Goal: Task Accomplishment & Management: Complete application form

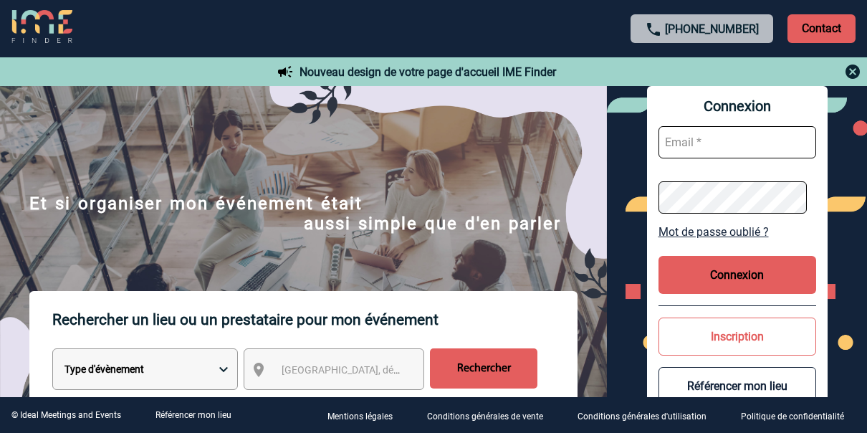
type input "angelique.birot@rte-france.com"
click at [765, 267] on button "Connexion" at bounding box center [738, 275] width 158 height 38
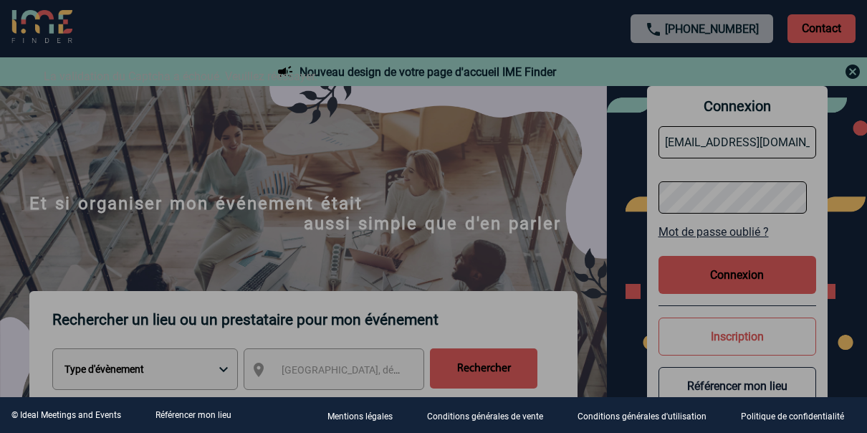
click at [634, 297] on div at bounding box center [433, 216] width 867 height 433
click at [719, 275] on div at bounding box center [433, 216] width 867 height 433
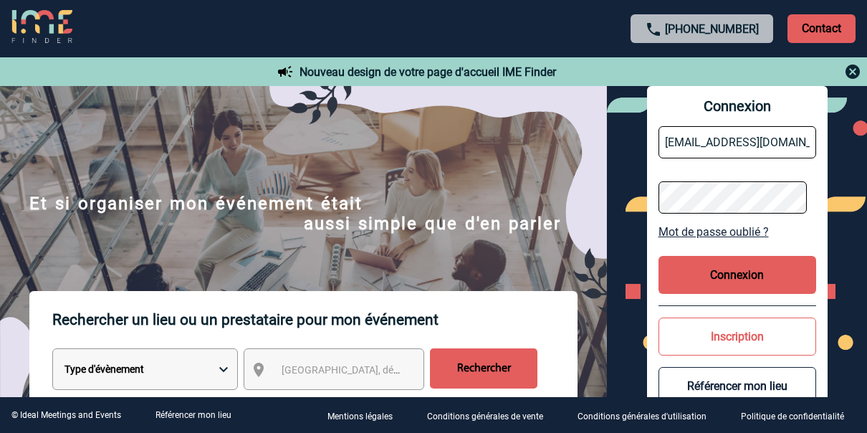
click at [723, 279] on button "Connexion" at bounding box center [738, 275] width 158 height 38
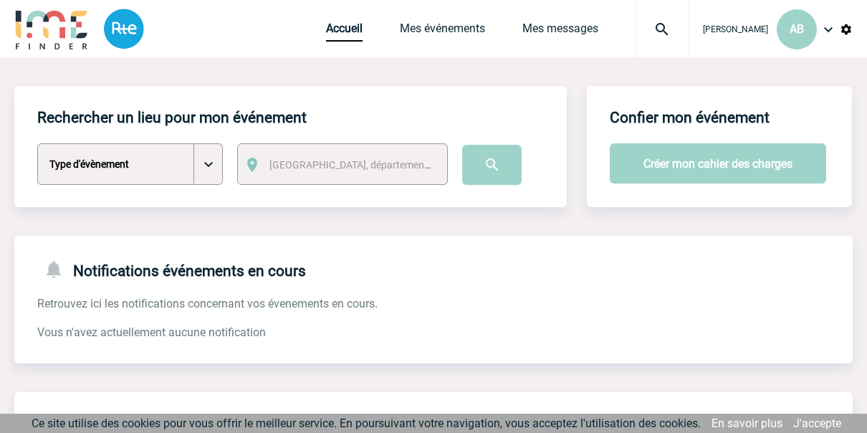
click at [452, 20] on div "Accueil Mes événements Mes messages Projet, client Projet, client" at bounding box center [507, 28] width 363 height 57
click at [446, 27] on link "Mes événements" at bounding box center [442, 31] width 85 height 20
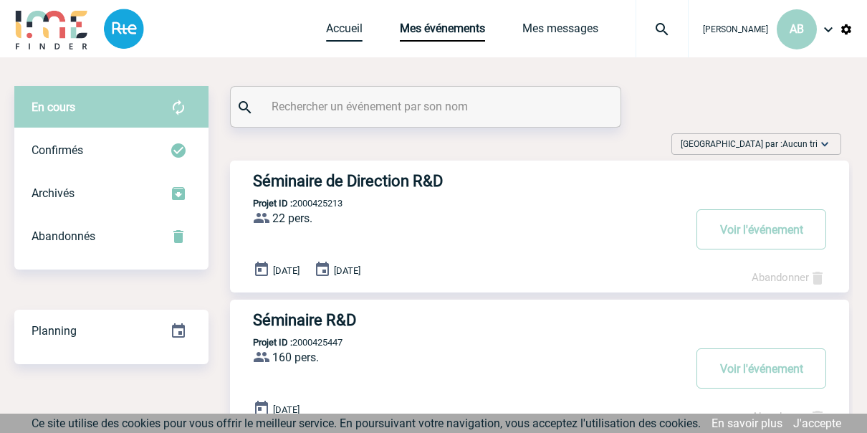
click at [350, 32] on link "Accueil" at bounding box center [344, 31] width 37 height 20
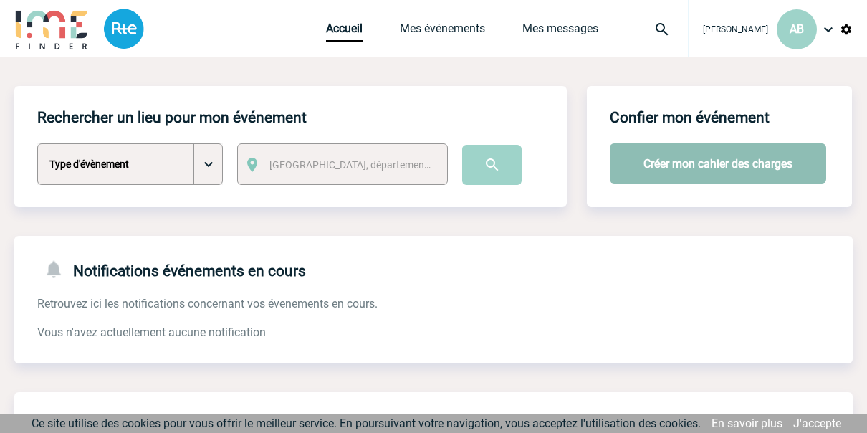
click at [681, 171] on button "Créer mon cahier des charges" at bounding box center [718, 163] width 216 height 40
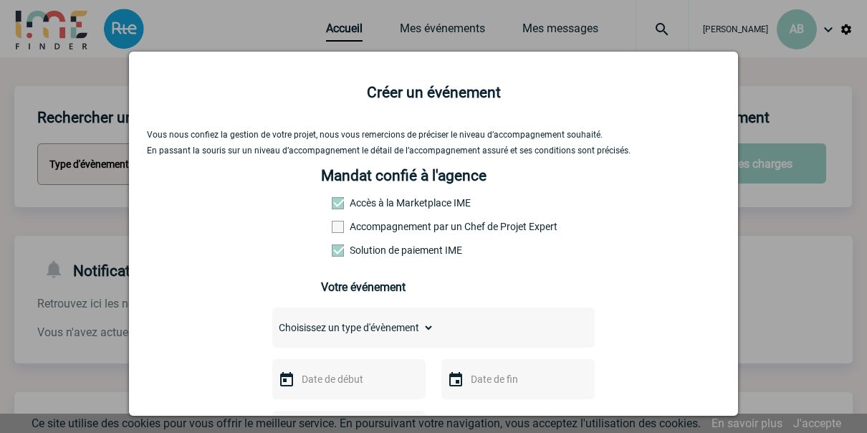
click at [332, 233] on span at bounding box center [338, 227] width 12 height 12
click at [0, 0] on input "Accompagnement par un Chef de Projet Expert" at bounding box center [0, 0] width 0 height 0
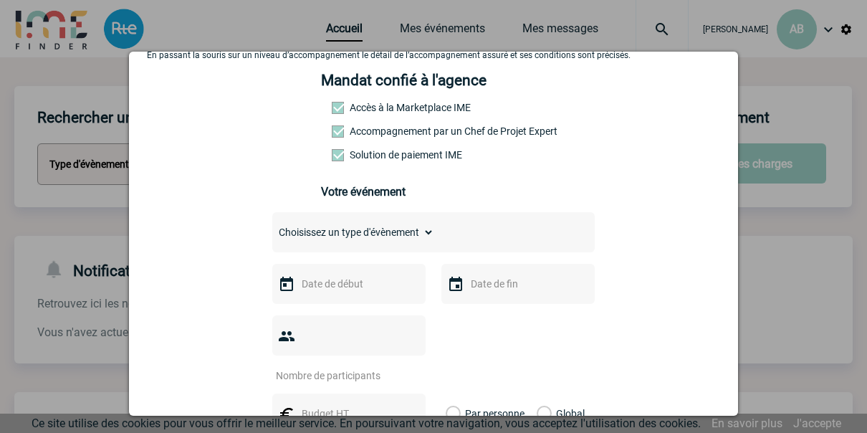
click at [284, 285] on img at bounding box center [286, 284] width 17 height 17
click at [281, 288] on img at bounding box center [286, 284] width 17 height 17
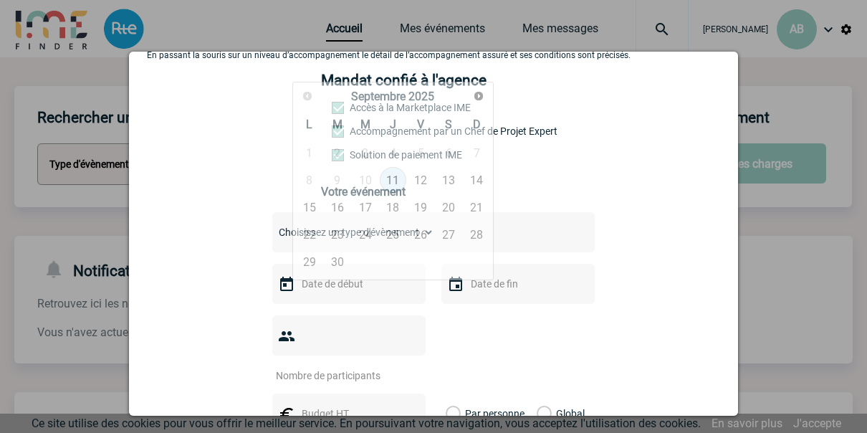
click at [333, 280] on input "text" at bounding box center [347, 283] width 99 height 19
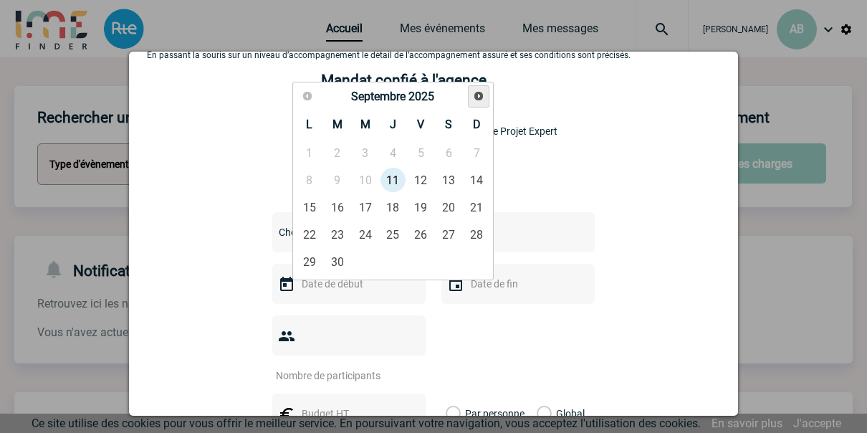
click at [473, 87] on link "Suivant" at bounding box center [479, 96] width 22 height 22
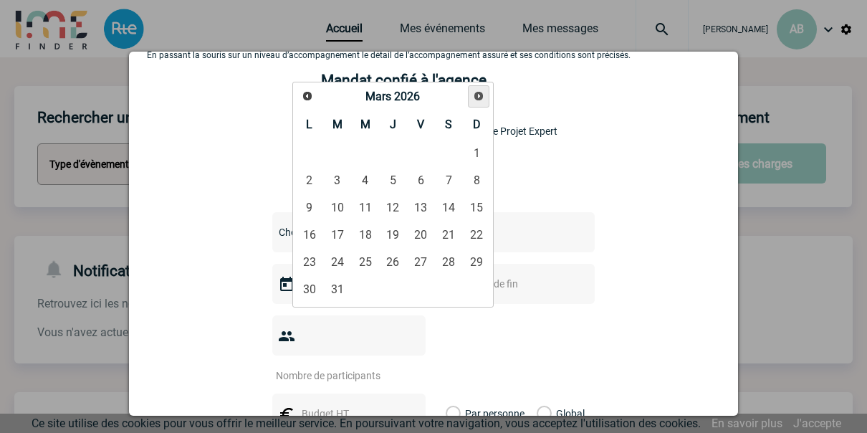
click at [473, 87] on link "Suivant" at bounding box center [479, 96] width 22 height 22
click at [302, 95] on span "Précédent" at bounding box center [307, 95] width 11 height 11
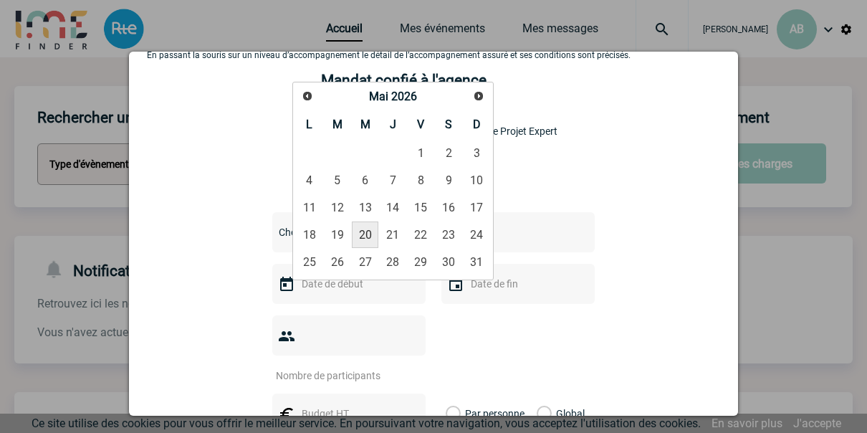
click at [370, 234] on link "20" at bounding box center [365, 234] width 27 height 26
type input "20-05-2026"
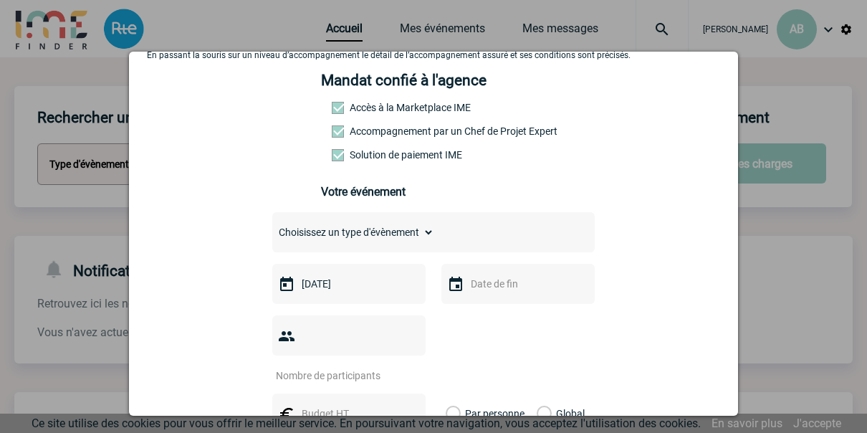
click at [455, 287] on img at bounding box center [455, 284] width 17 height 17
click at [504, 286] on input "text" at bounding box center [516, 283] width 99 height 19
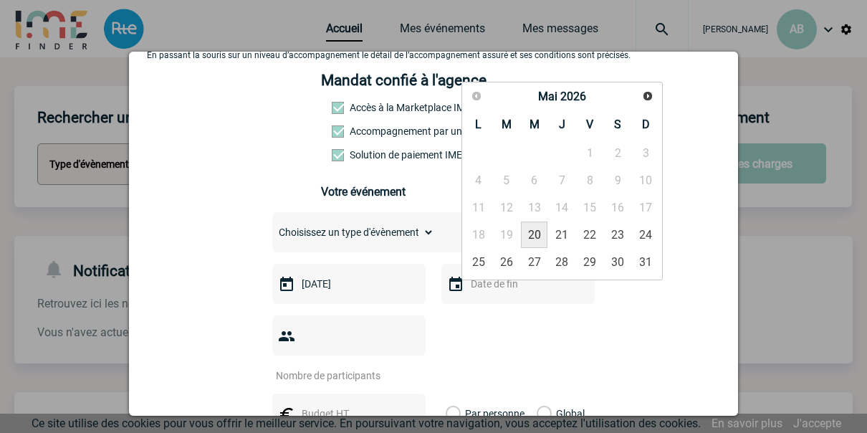
click at [530, 231] on link "20" at bounding box center [534, 234] width 27 height 26
type input "20-05-2026"
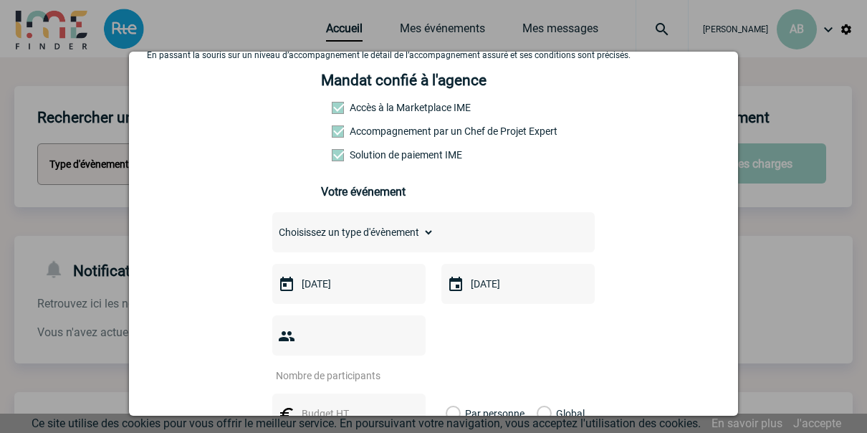
click at [376, 366] on input "number" at bounding box center [339, 375] width 135 height 19
type input "20"
click at [413, 229] on select "Choisissez un type d'évènement Séminaire avec nuitée Séminaire sans nuitée Repa…" at bounding box center [353, 232] width 162 height 20
select select "3"
click at [272, 227] on select "Choisissez un type d'évènement Séminaire avec nuitée Séminaire sans nuitée Repa…" at bounding box center [353, 232] width 162 height 20
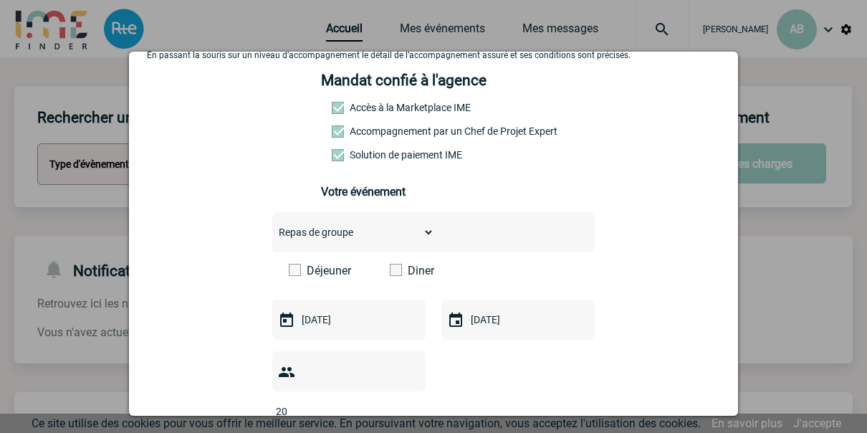
click at [391, 276] on span at bounding box center [396, 270] width 12 height 12
click at [0, 0] on input "Diner" at bounding box center [0, 0] width 0 height 0
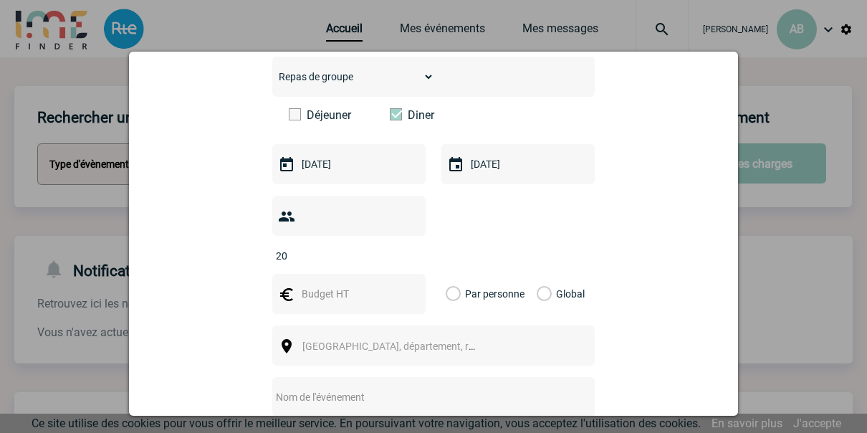
scroll to position [287, 0]
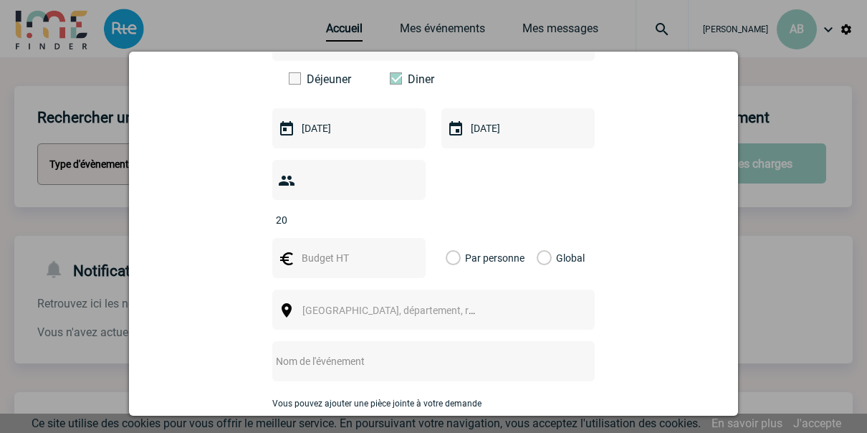
click at [368, 249] on input "text" at bounding box center [347, 258] width 99 height 19
type input "_"
type input "80"
click at [452, 238] on label "Par personne" at bounding box center [454, 258] width 16 height 40
click at [0, 0] on input "Par personne" at bounding box center [0, 0] width 0 height 0
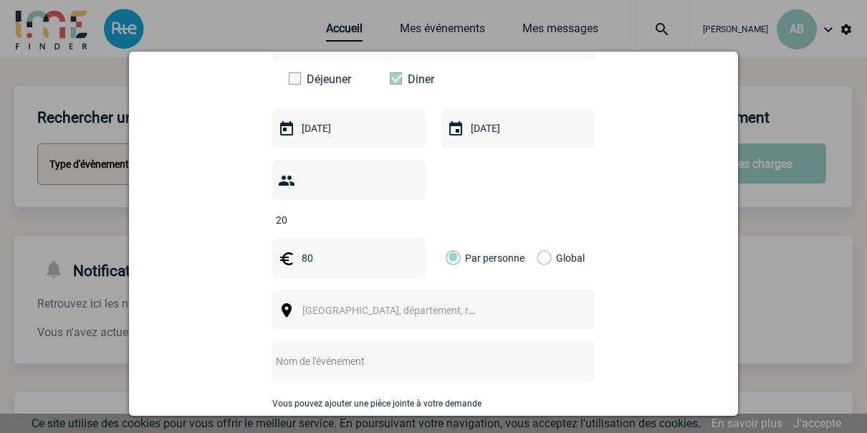
scroll to position [382, 0]
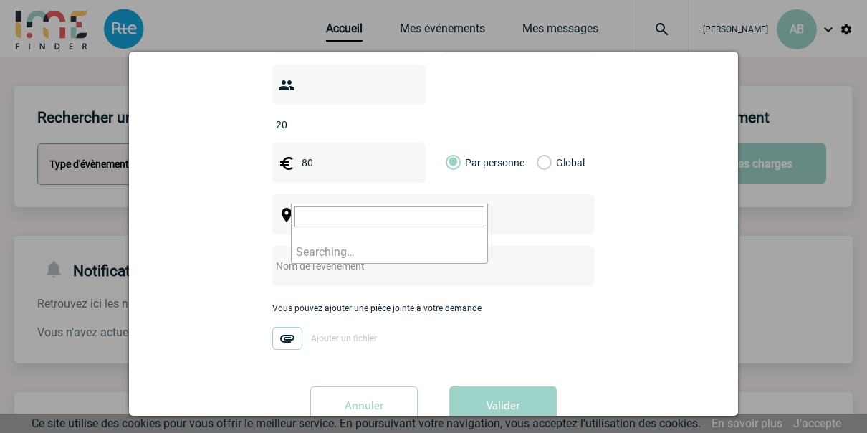
click at [355, 209] on span "Ville, département, région..." at bounding box center [401, 214] width 199 height 11
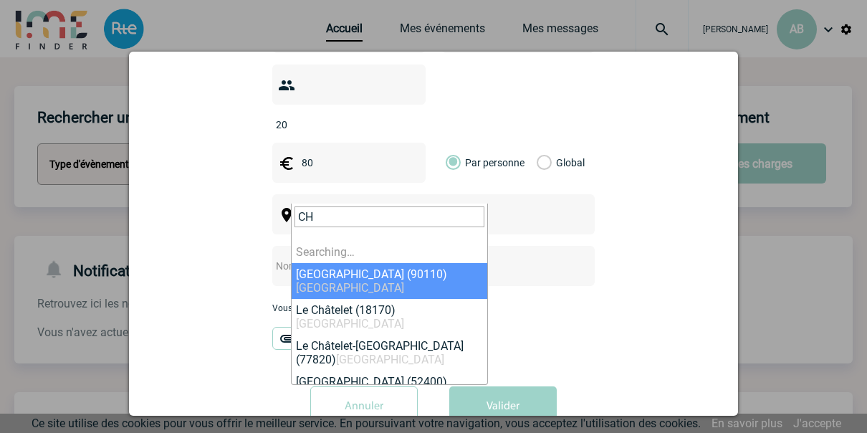
type input "C"
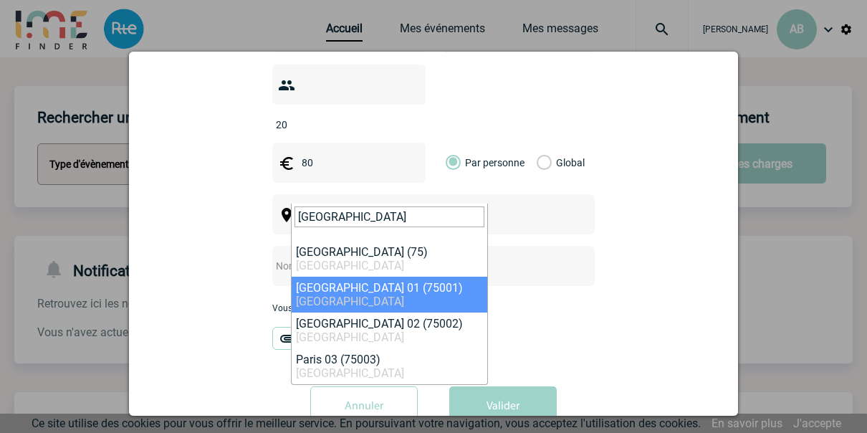
type input "PARIS"
select select "4"
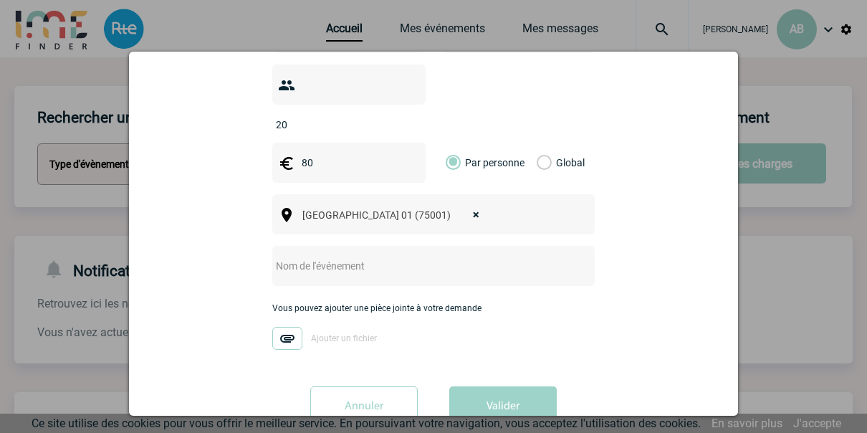
drag, startPoint x: 396, startPoint y: 232, endPoint x: 393, endPoint y: 244, distance: 11.7
click at [394, 246] on div at bounding box center [433, 266] width 322 height 40
click at [391, 257] on input "text" at bounding box center [414, 266] width 284 height 19
type input "d"
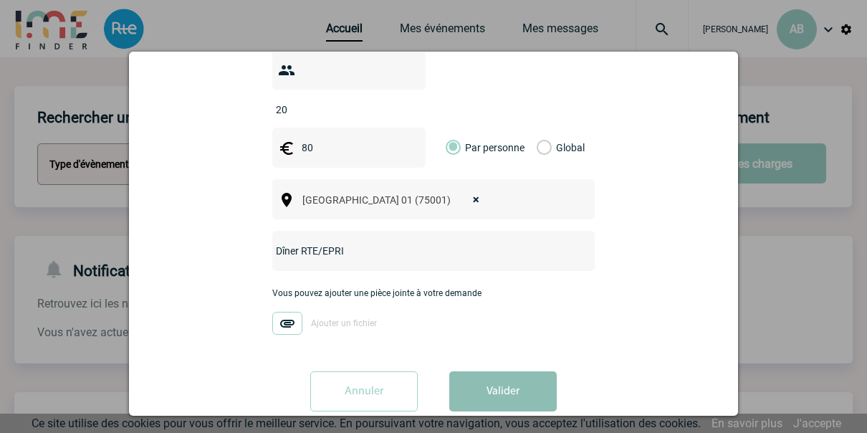
scroll to position [404, 0]
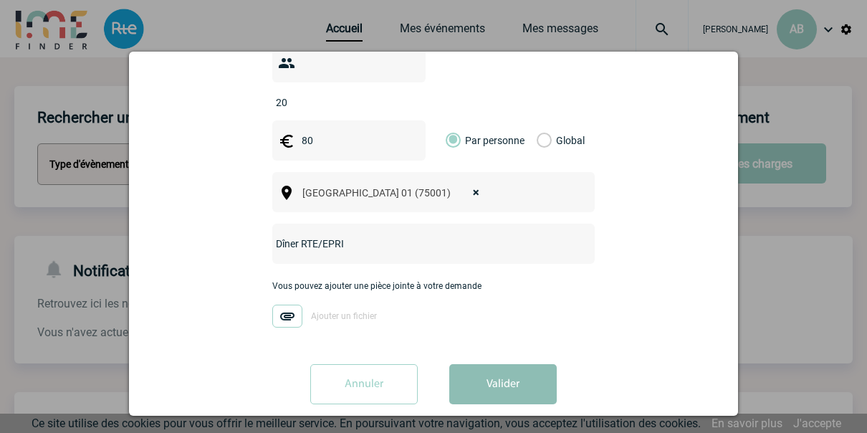
type input "Dîner RTE/EPRI"
click at [471, 364] on button "Valider" at bounding box center [502, 384] width 107 height 40
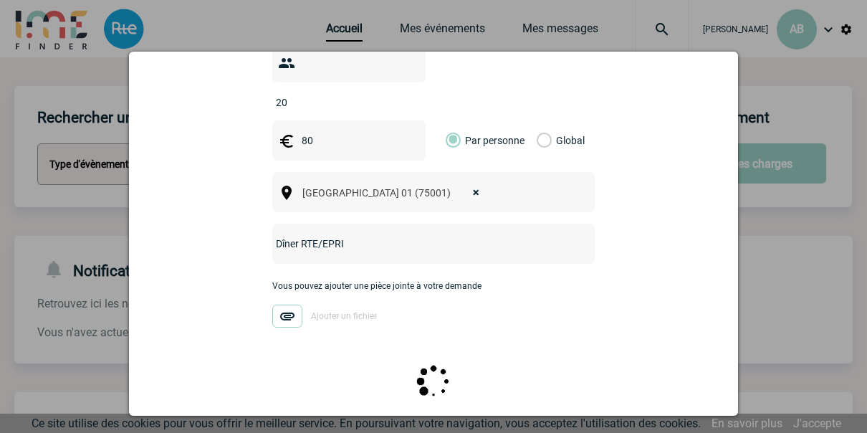
scroll to position [0, 0]
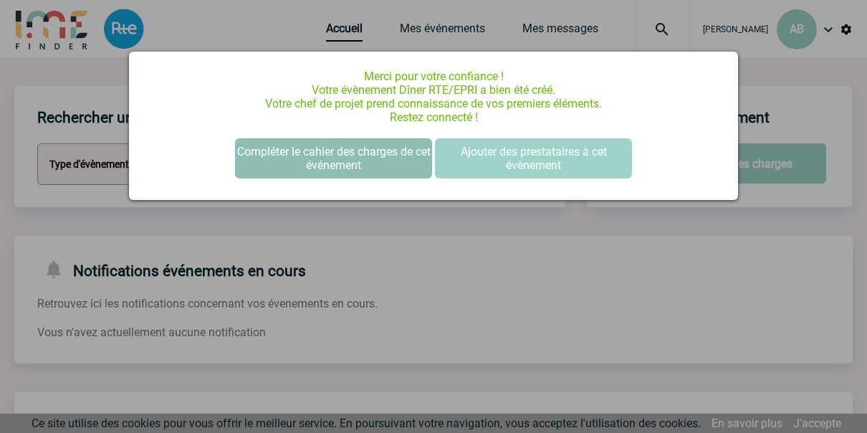
click at [368, 153] on button "Compléter le cahier des charges de cet événement" at bounding box center [333, 158] width 197 height 40
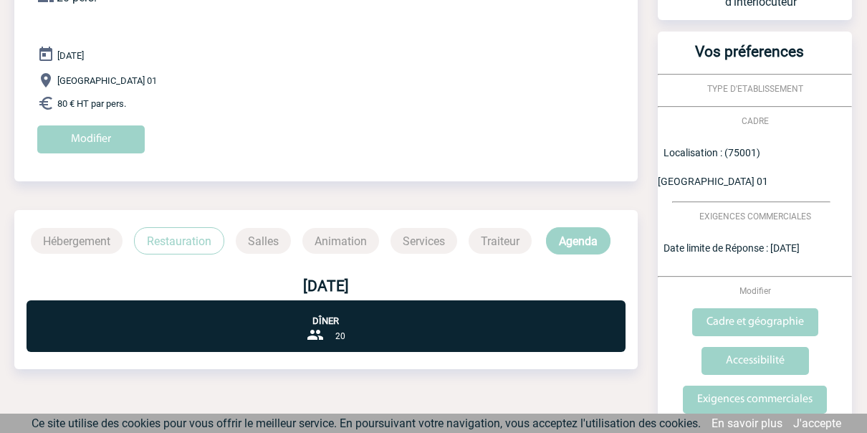
scroll to position [186, 0]
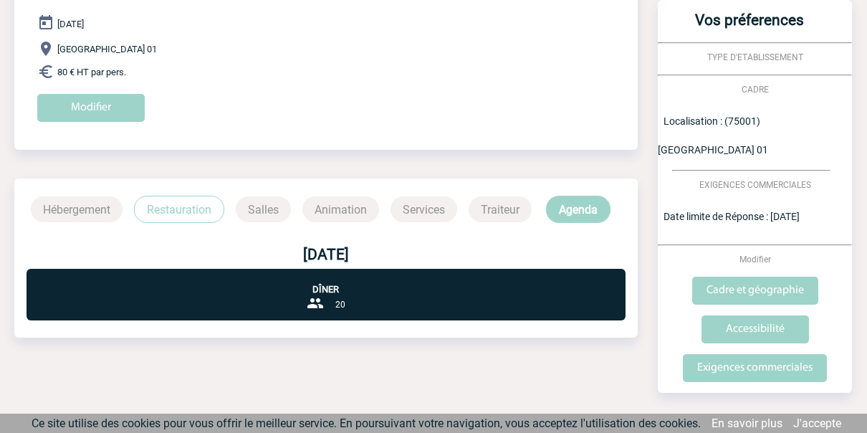
click at [206, 197] on p "Restauration" at bounding box center [179, 209] width 90 height 27
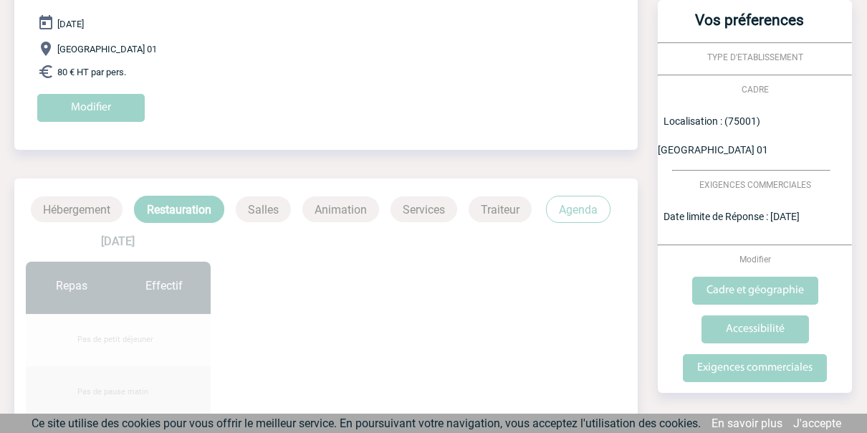
click at [203, 201] on p "Restauration" at bounding box center [179, 209] width 90 height 27
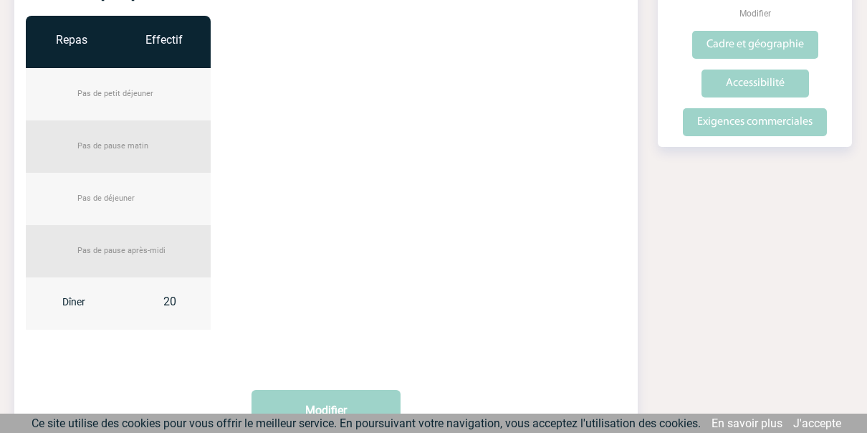
scroll to position [346, 0]
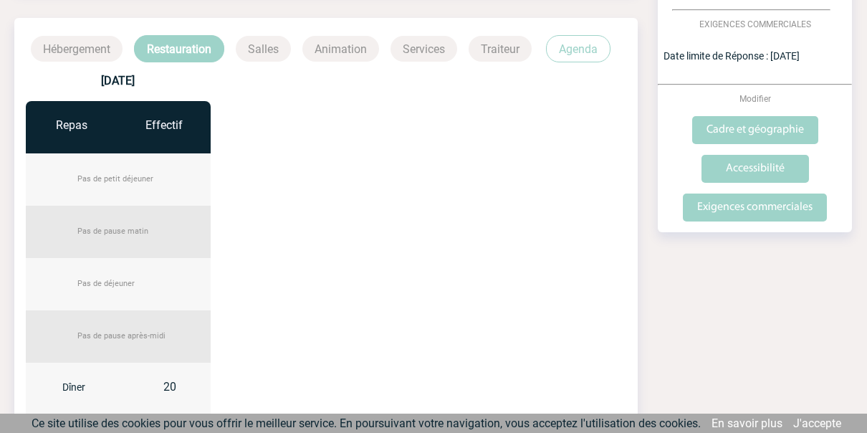
click at [269, 43] on p "Salles" at bounding box center [263, 49] width 55 height 26
click at [77, 47] on p "Hébergement" at bounding box center [77, 49] width 92 height 26
click at [342, 45] on p "Animation" at bounding box center [340, 49] width 77 height 26
click at [426, 43] on p "Services" at bounding box center [424, 49] width 67 height 26
click at [492, 44] on p "Traiteur" at bounding box center [500, 49] width 63 height 26
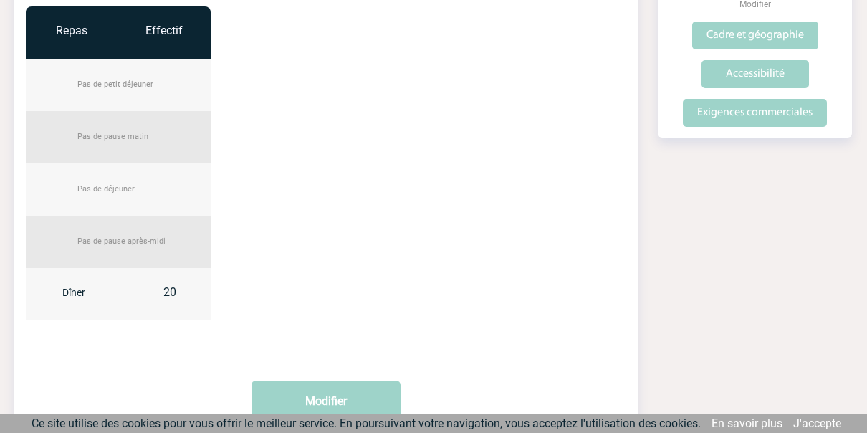
scroll to position [537, 0]
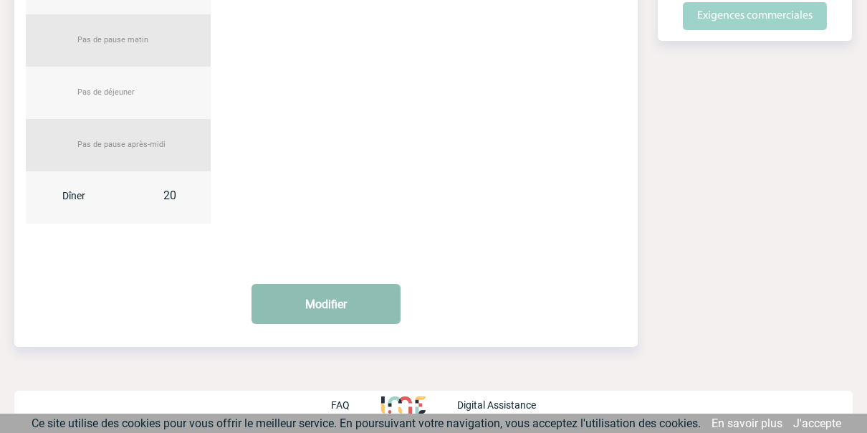
click at [335, 310] on button "Modifier" at bounding box center [326, 304] width 149 height 40
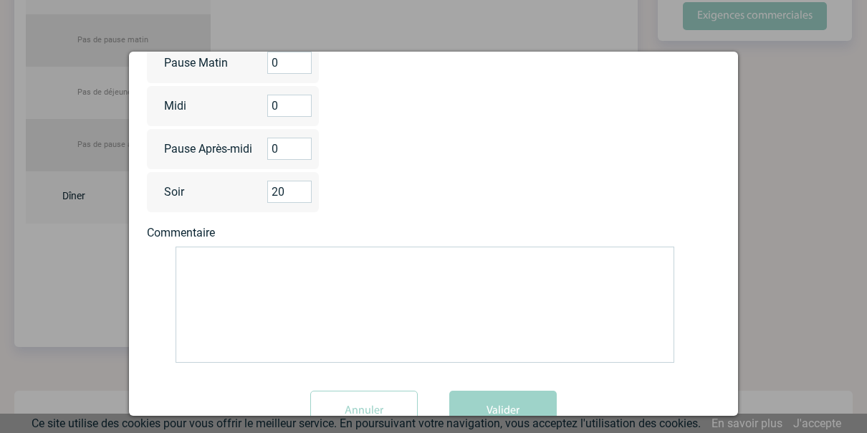
scroll to position [248, 0]
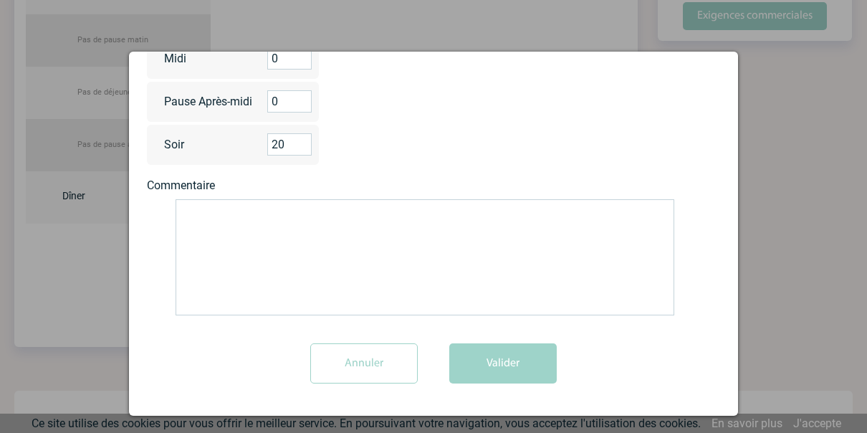
click at [335, 214] on textarea at bounding box center [425, 257] width 499 height 116
paste textarea "dans le centre de [GEOGRAPHIC_DATA] près de [GEOGRAPHIC_DATA] ce qui permet de …"
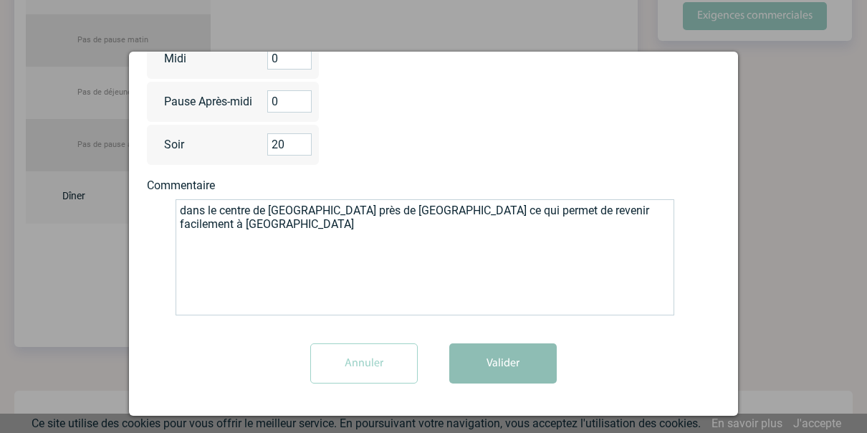
type textarea "dans le centre de [GEOGRAPHIC_DATA] près de [GEOGRAPHIC_DATA] ce qui permet de …"
click at [499, 365] on button "Valider" at bounding box center [502, 363] width 107 height 40
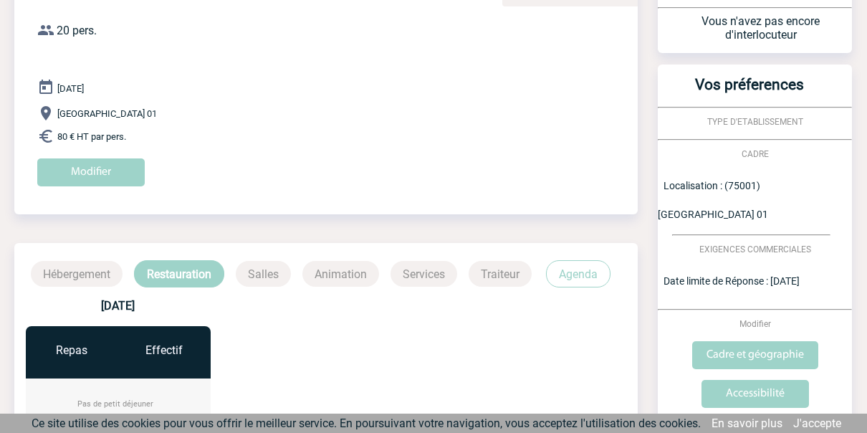
scroll to position [155, 0]
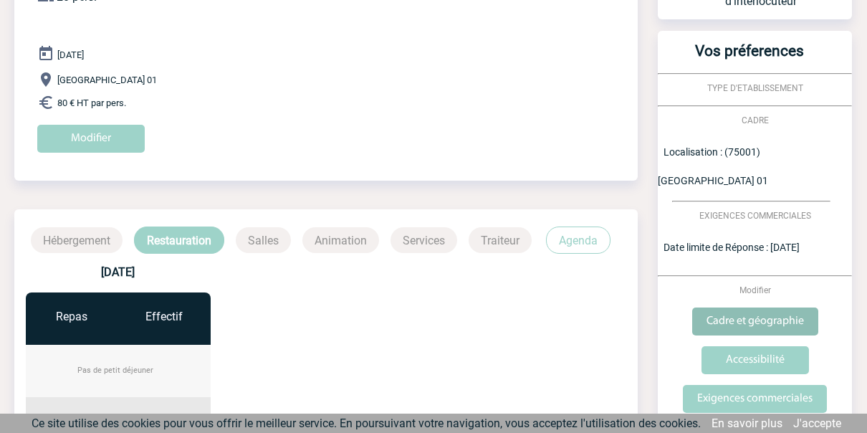
click at [766, 307] on input "Cadre et géographie" at bounding box center [755, 321] width 126 height 28
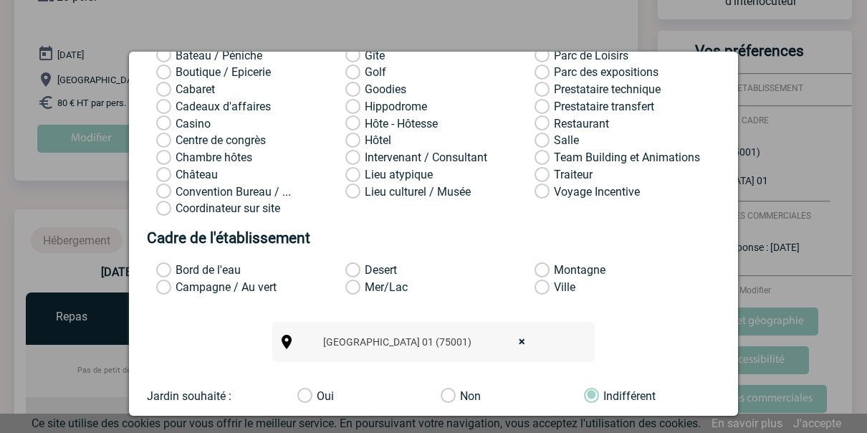
scroll to position [244, 0]
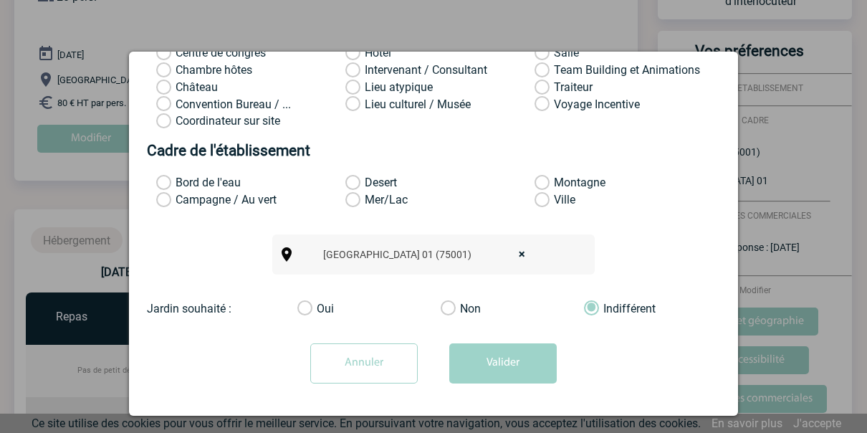
click at [302, 315] on form "Cadre et géographie Type d'etablissement Autre Demeure de caractère Location de…" at bounding box center [433, 120] width 573 height 547
click at [302, 311] on label "Oui" at bounding box center [311, 309] width 29 height 14
click at [0, 0] on input "Oui" at bounding box center [0, 0] width 0 height 0
click at [497, 359] on button "Valider" at bounding box center [502, 363] width 107 height 40
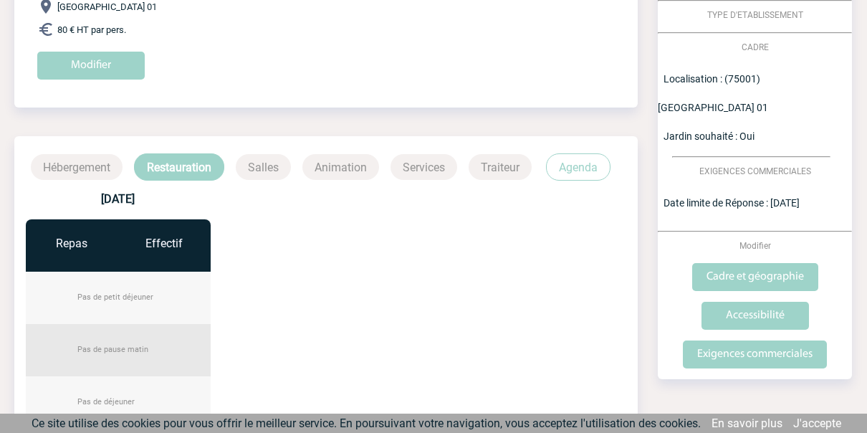
scroll to position [251, 0]
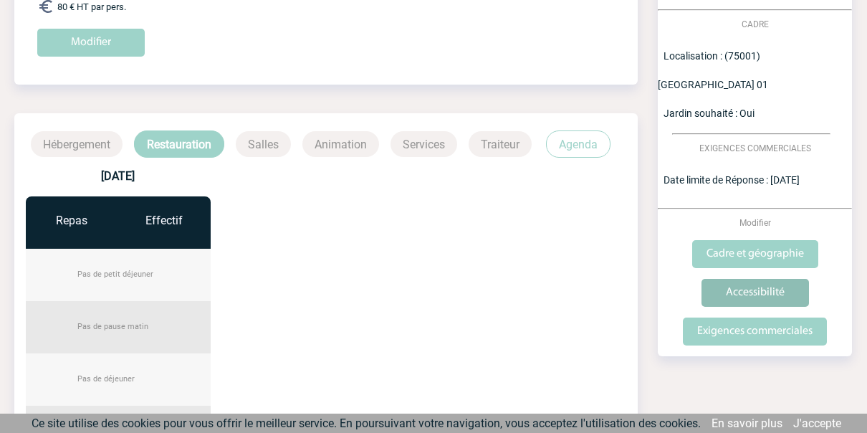
click at [755, 279] on input "Accessibilité" at bounding box center [755, 293] width 107 height 28
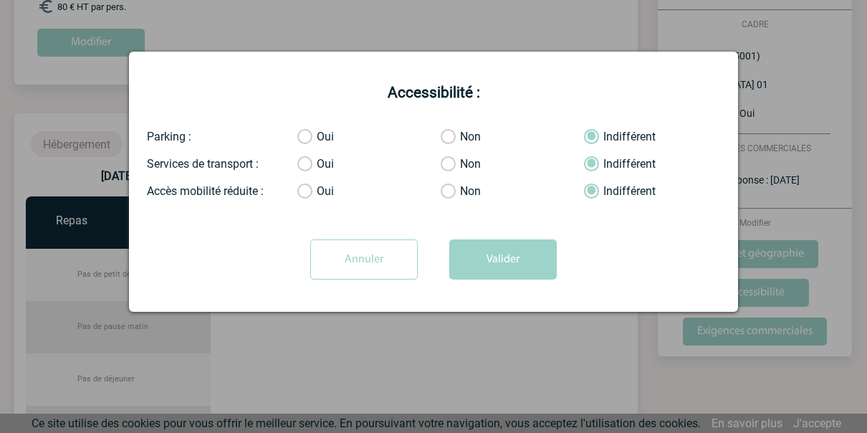
click at [370, 274] on input "Annuler" at bounding box center [363, 259] width 107 height 40
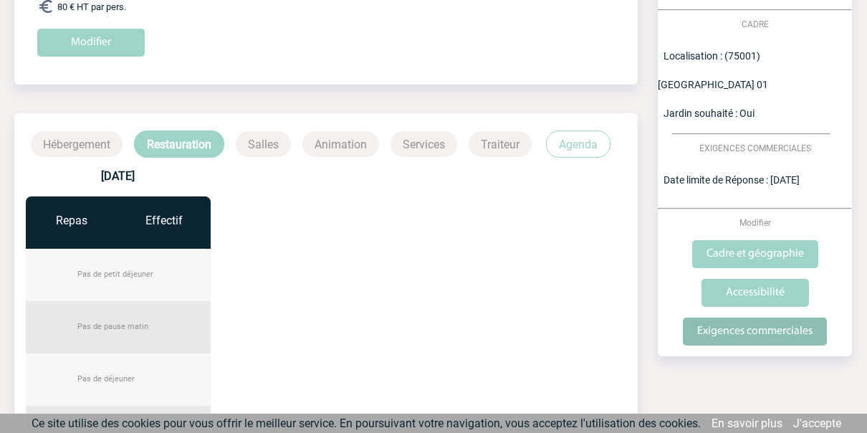
click at [745, 317] on input "Exigences commerciales" at bounding box center [755, 331] width 144 height 28
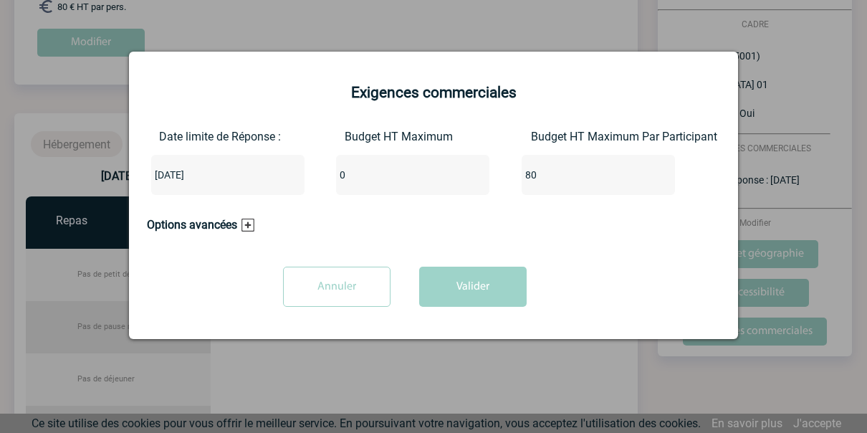
click at [245, 224] on h3 "Options avancées" at bounding box center [200, 225] width 107 height 14
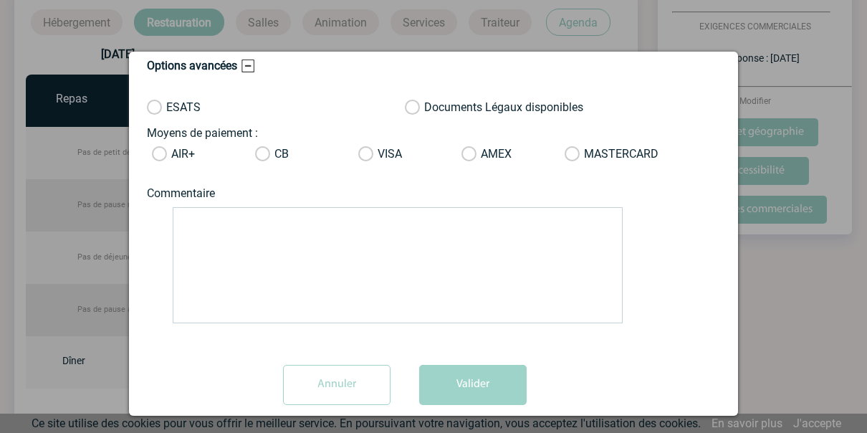
scroll to position [441, 0]
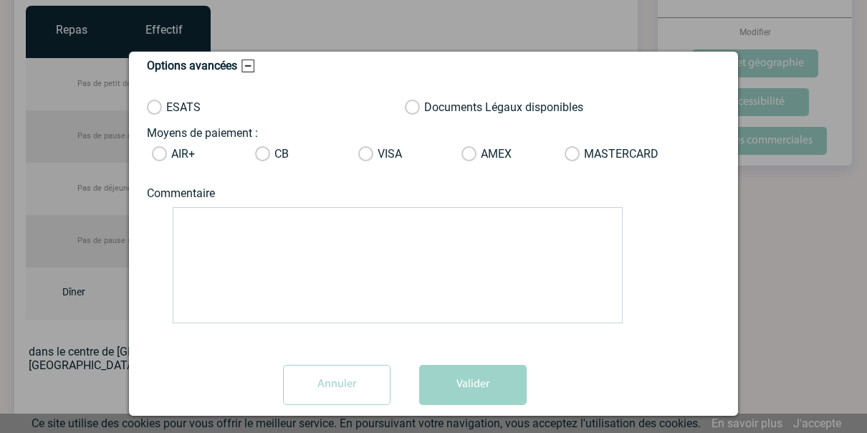
click at [356, 393] on input "Annuler" at bounding box center [336, 385] width 107 height 40
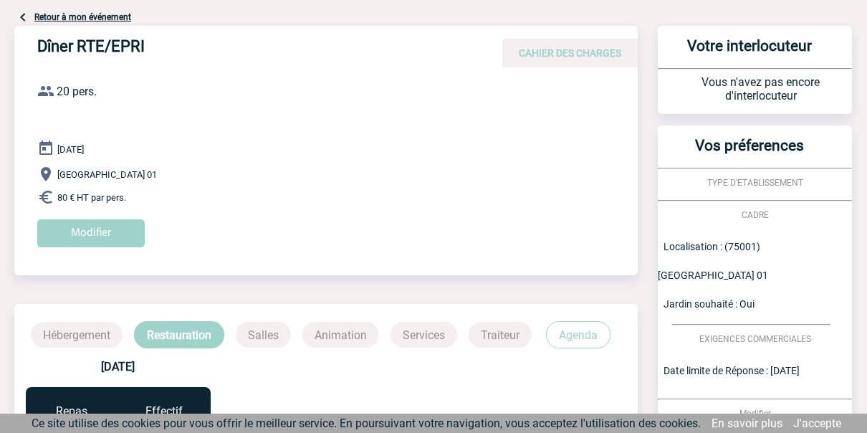
scroll to position [59, 0]
click at [767, 181] on span "TYPE D'ETABLISSEMENT" at bounding box center [755, 183] width 96 height 10
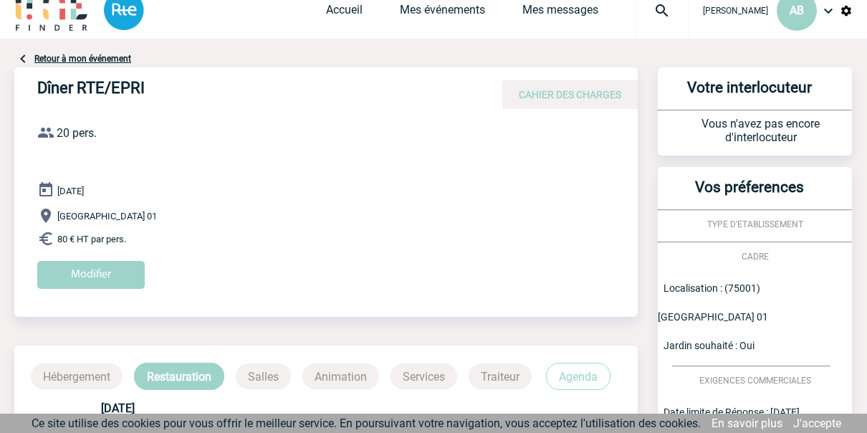
scroll to position [0, 0]
